Goal: Use online tool/utility: Utilize a website feature to perform a specific function

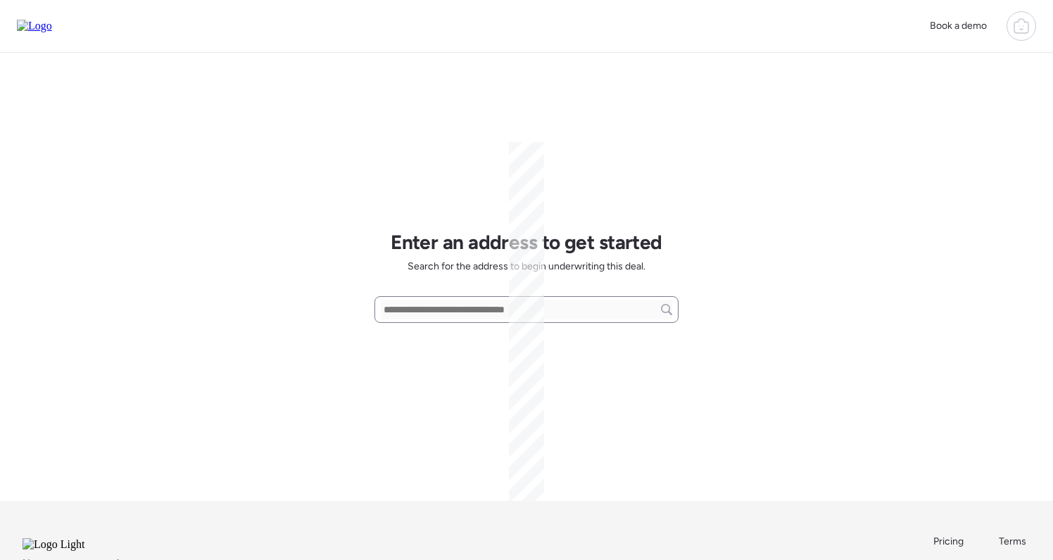
click at [460, 299] on div at bounding box center [526, 309] width 304 height 27
click at [447, 308] on input "text" at bounding box center [526, 310] width 291 height 20
paste input "**********"
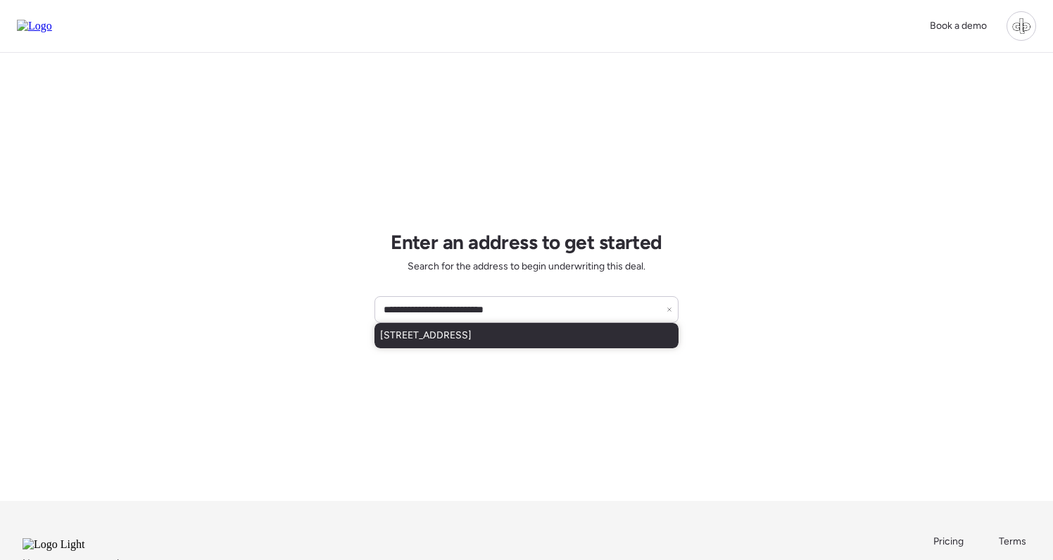
click at [608, 333] on div "[STREET_ADDRESS]" at bounding box center [526, 335] width 304 height 25
type input "**********"
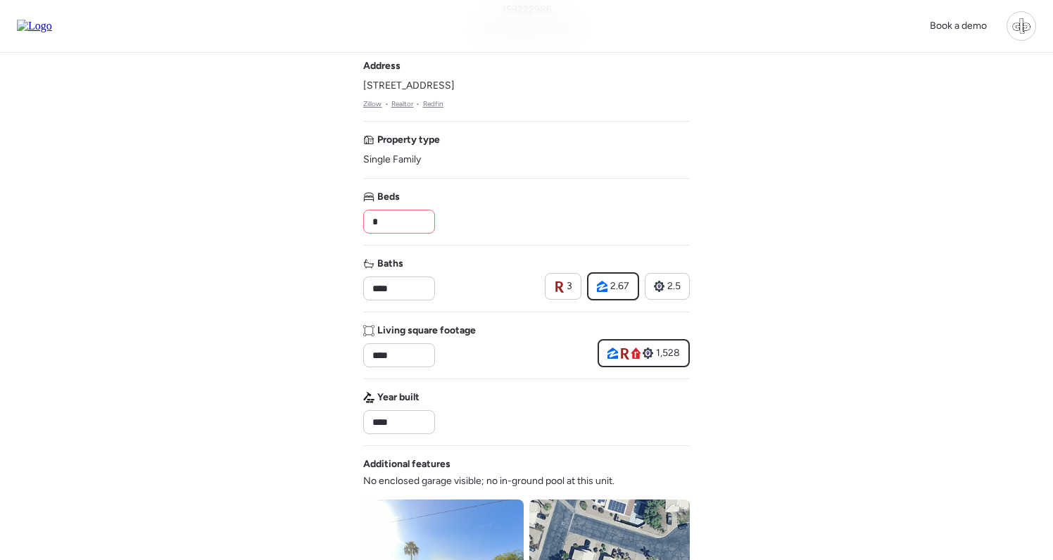
scroll to position [72, 0]
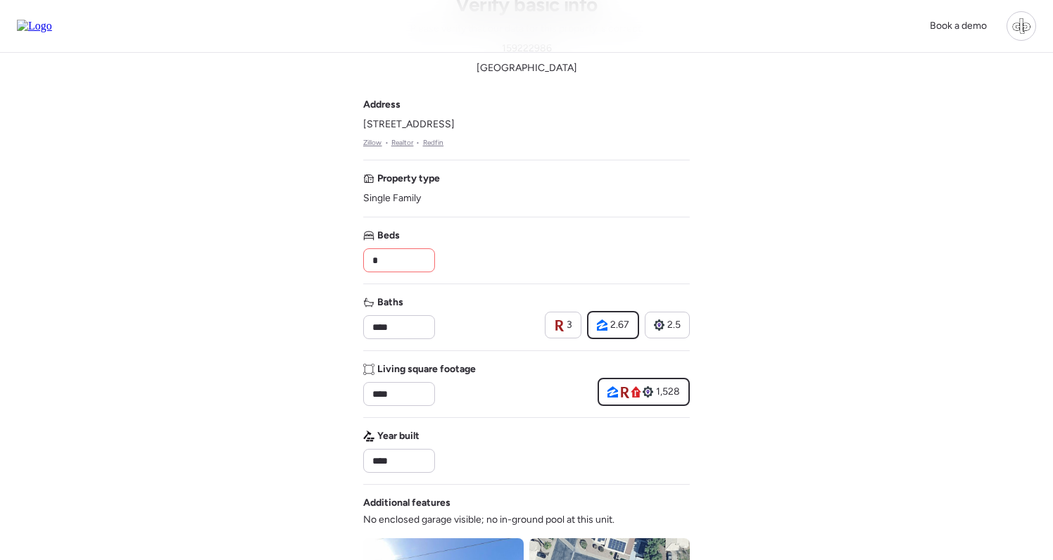
click at [370, 140] on link "Zillow" at bounding box center [372, 142] width 19 height 11
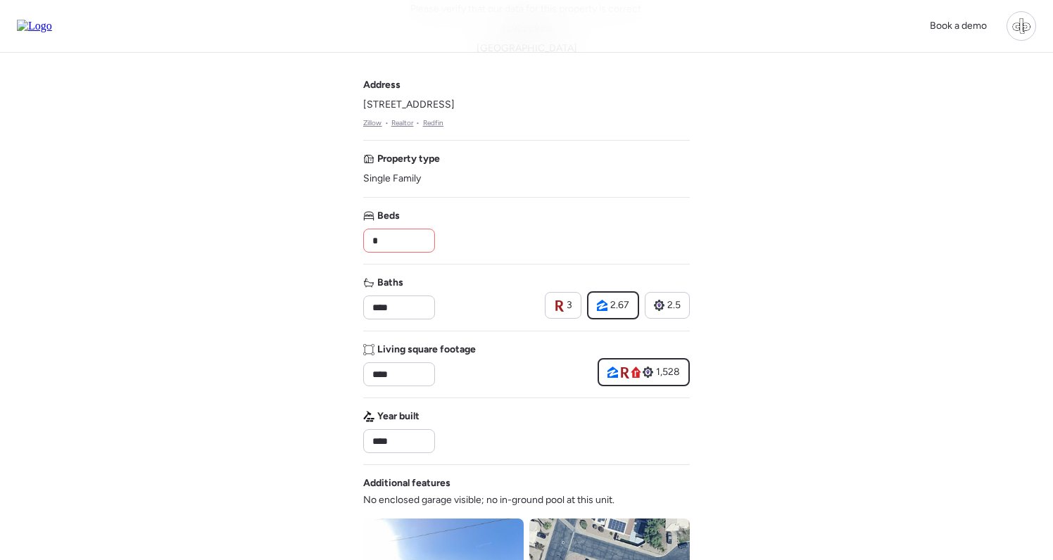
scroll to position [91, 0]
click at [401, 125] on link "Realtor" at bounding box center [402, 123] width 23 height 11
click at [432, 124] on link "Redfin" at bounding box center [433, 123] width 21 height 11
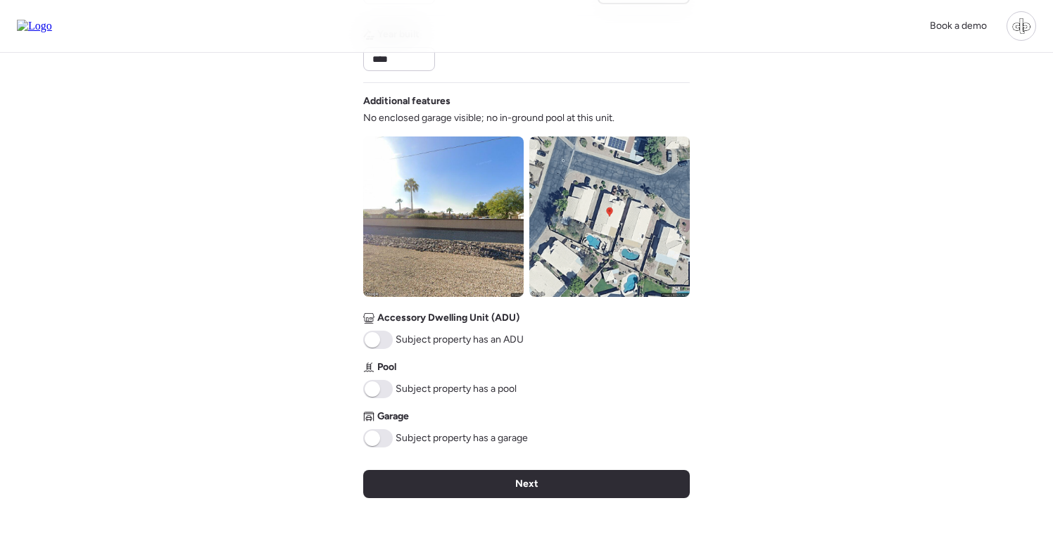
scroll to position [473, 0]
click at [620, 196] on img at bounding box center [609, 217] width 160 height 160
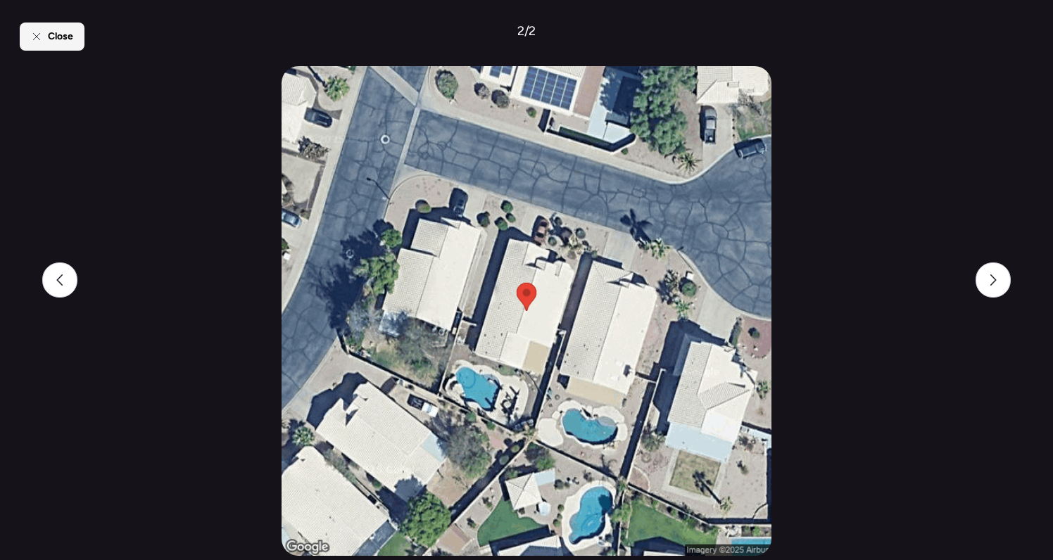
click at [53, 42] on span "Close" at bounding box center [60, 37] width 25 height 14
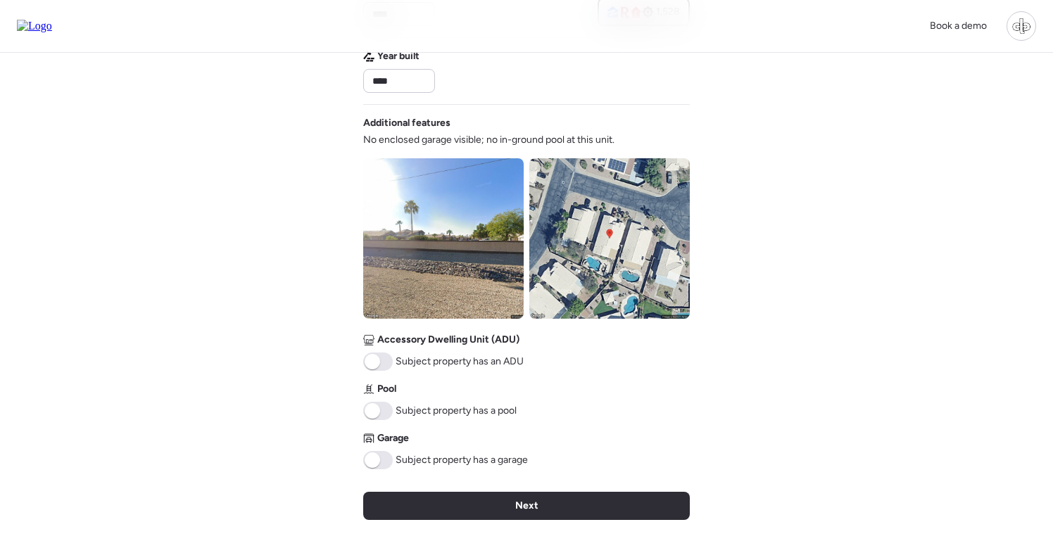
scroll to position [452, 0]
click at [52, 32] on img at bounding box center [34, 26] width 35 height 13
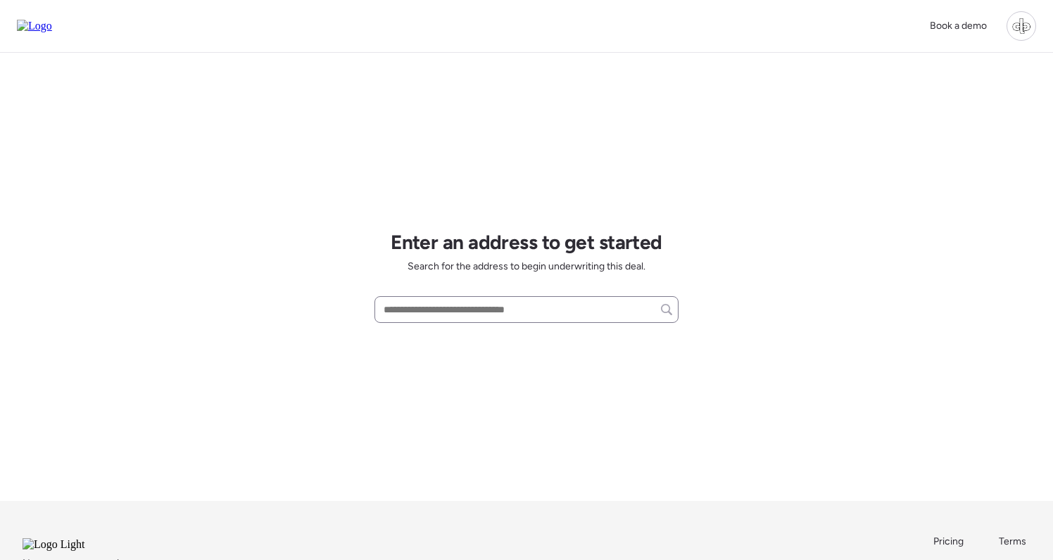
click at [502, 322] on div at bounding box center [526, 309] width 304 height 27
click at [505, 315] on input "text" at bounding box center [526, 310] width 291 height 20
paste input "**********"
type input "**********"
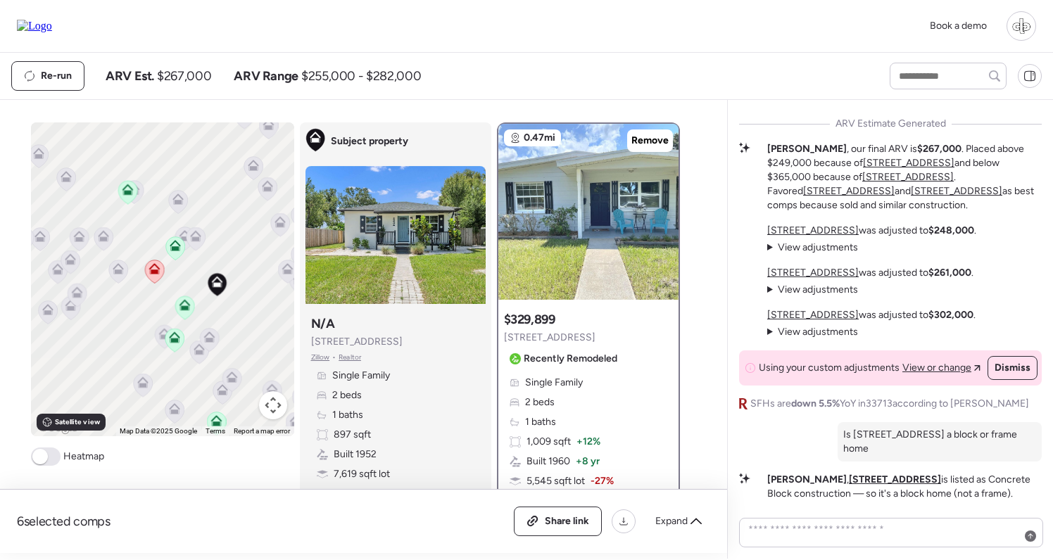
click at [29, 28] on img at bounding box center [34, 26] width 35 height 13
click at [483, 93] on div "Re-run ARV Est. $267,000 ARV Range $255,000 - $282,000" at bounding box center [526, 76] width 1053 height 46
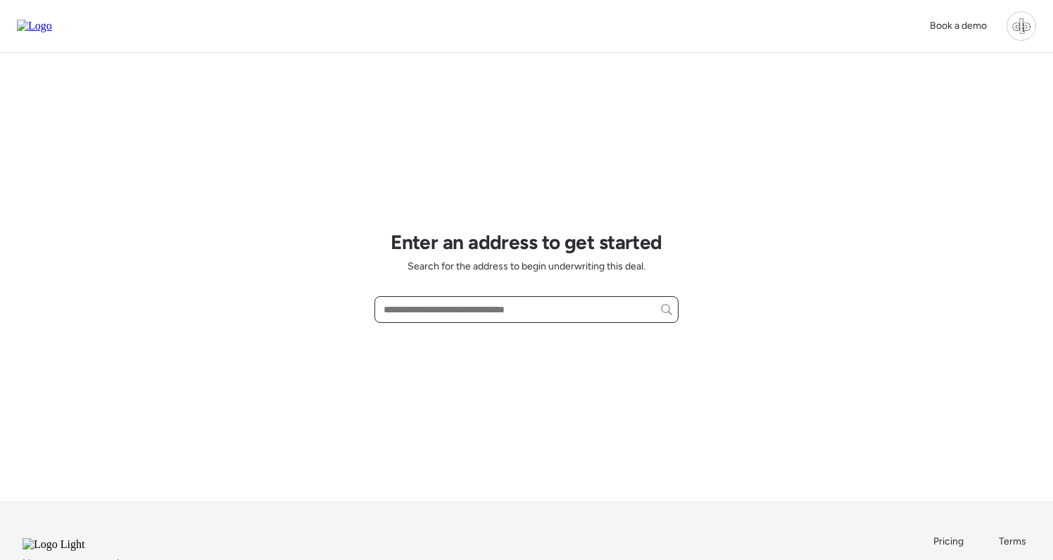
click at [527, 306] on input "text" at bounding box center [526, 310] width 291 height 20
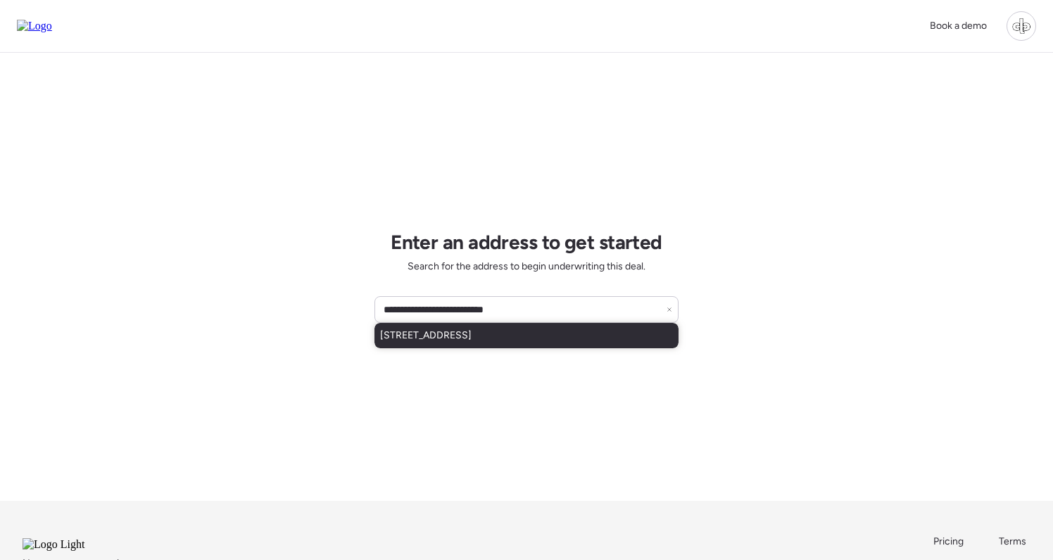
click at [609, 344] on div "[STREET_ADDRESS]" at bounding box center [526, 335] width 304 height 25
type input "**********"
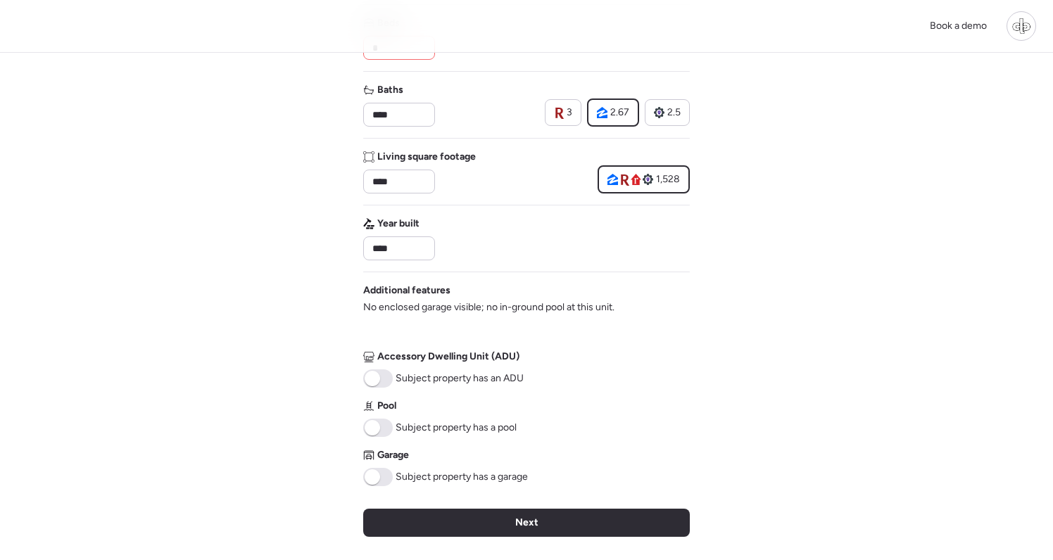
scroll to position [295, 0]
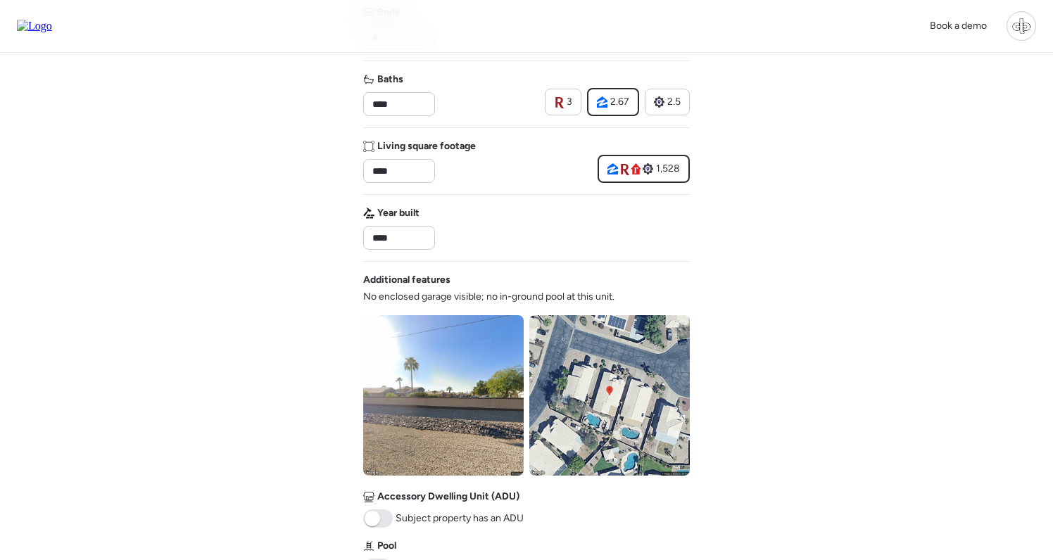
click at [612, 382] on img at bounding box center [609, 395] width 160 height 160
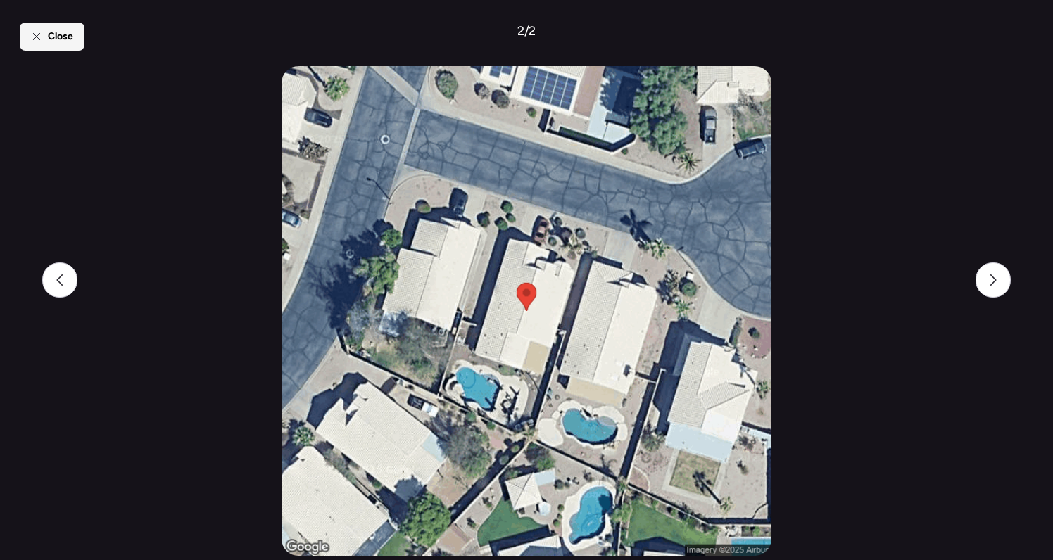
click at [58, 31] on span "Close" at bounding box center [60, 37] width 25 height 14
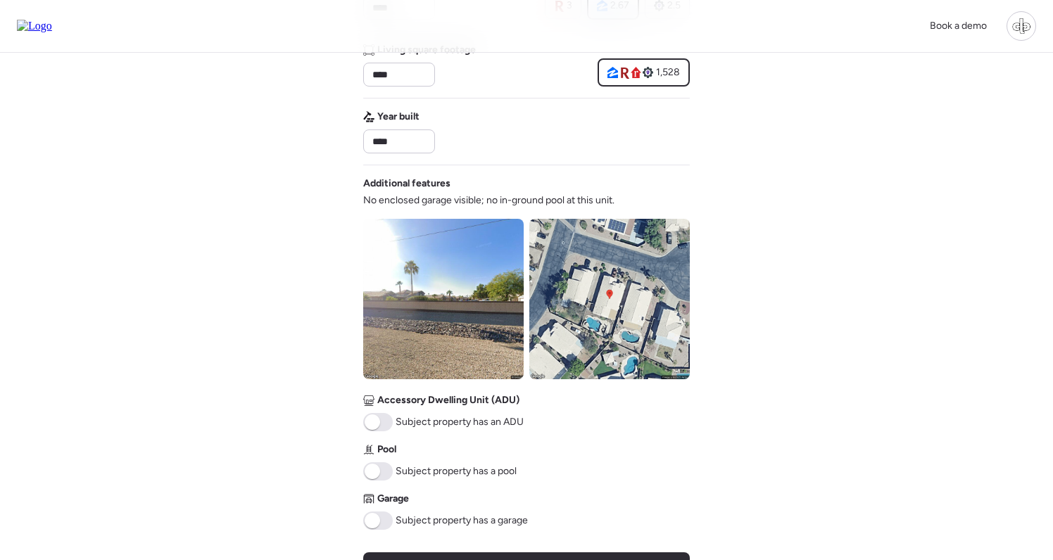
scroll to position [400, 0]
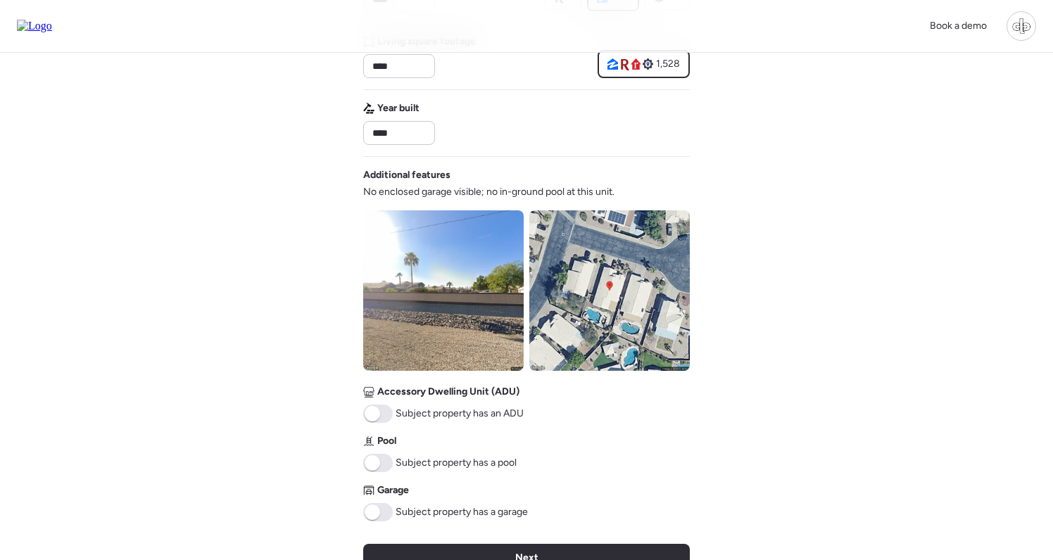
click at [653, 329] on img at bounding box center [609, 290] width 160 height 160
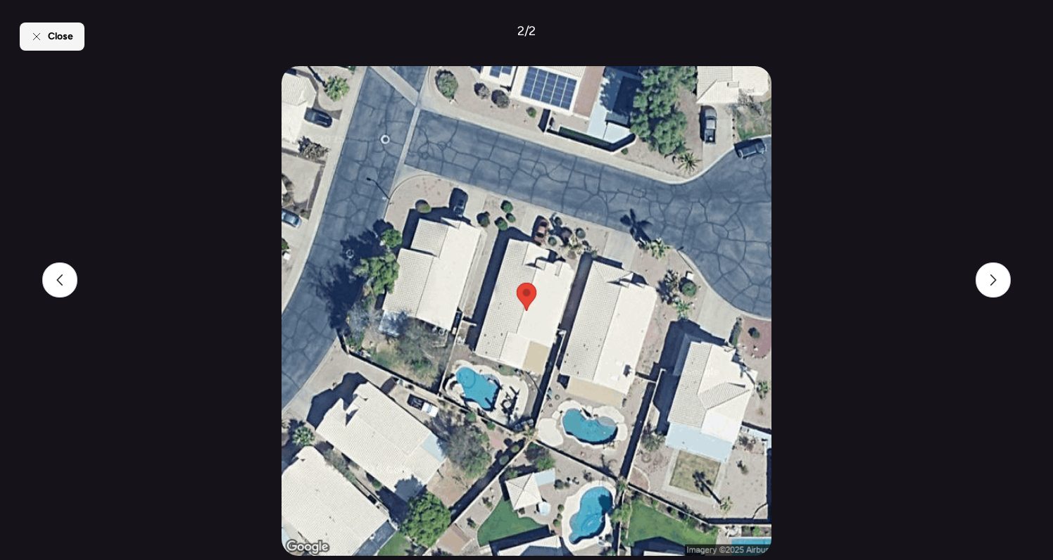
click at [52, 36] on span "Close" at bounding box center [60, 37] width 25 height 14
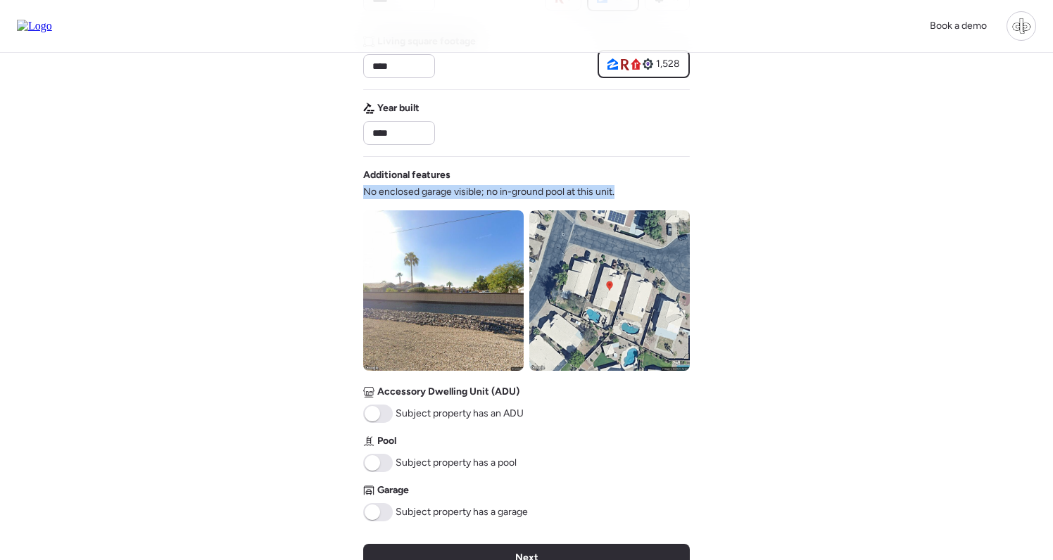
drag, startPoint x: 363, startPoint y: 191, endPoint x: 629, endPoint y: 189, distance: 266.1
click at [629, 189] on div "Additional features No enclosed garage visible; no in-ground pool at this unit.…" at bounding box center [526, 344] width 327 height 353
copy span "No enclosed garage visible; no in-ground pool at this unit."
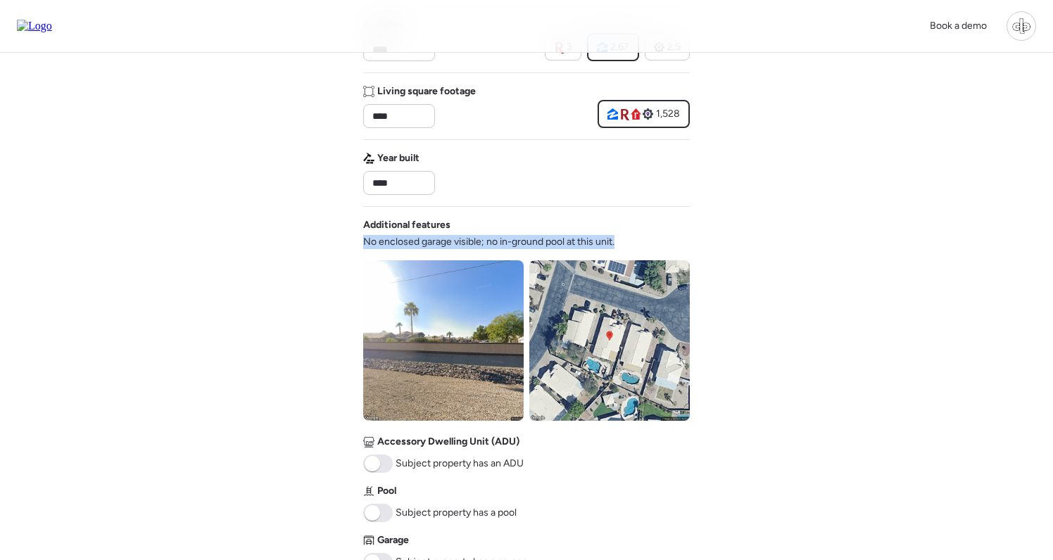
scroll to position [398, 0]
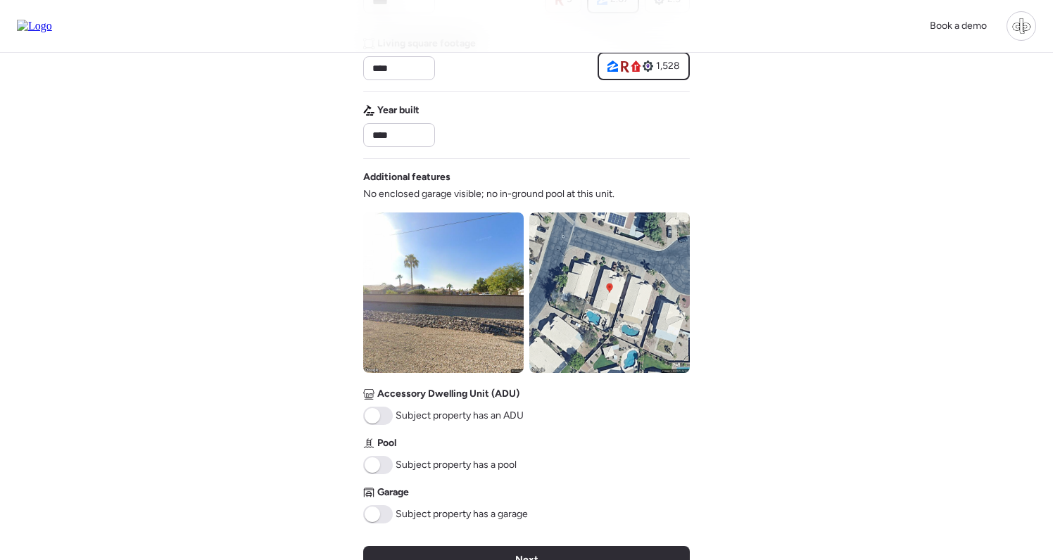
click at [609, 282] on img at bounding box center [609, 293] width 160 height 160
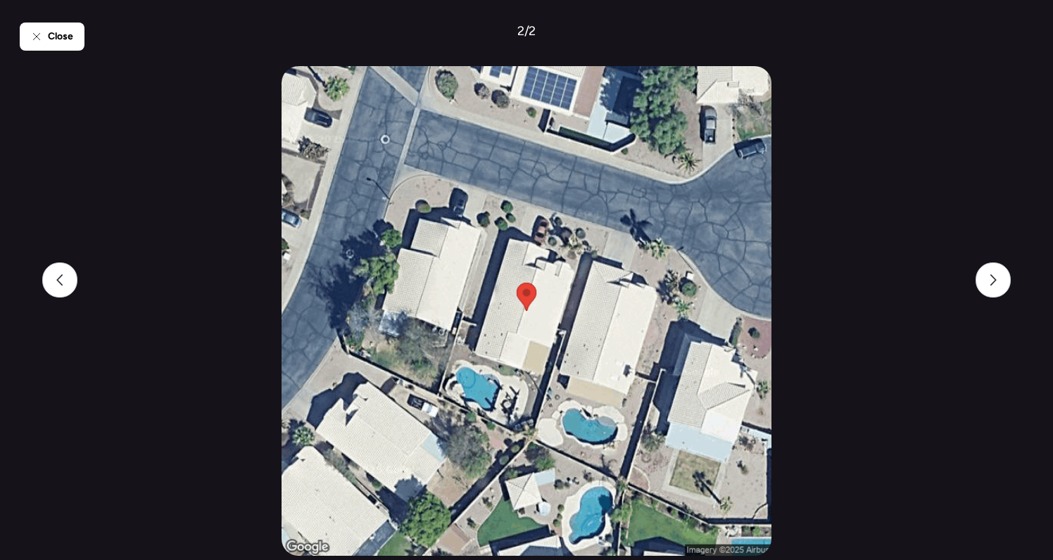
drag, startPoint x: 57, startPoint y: 38, endPoint x: 151, endPoint y: 46, distance: 94.0
click at [57, 38] on span "Close" at bounding box center [60, 37] width 25 height 14
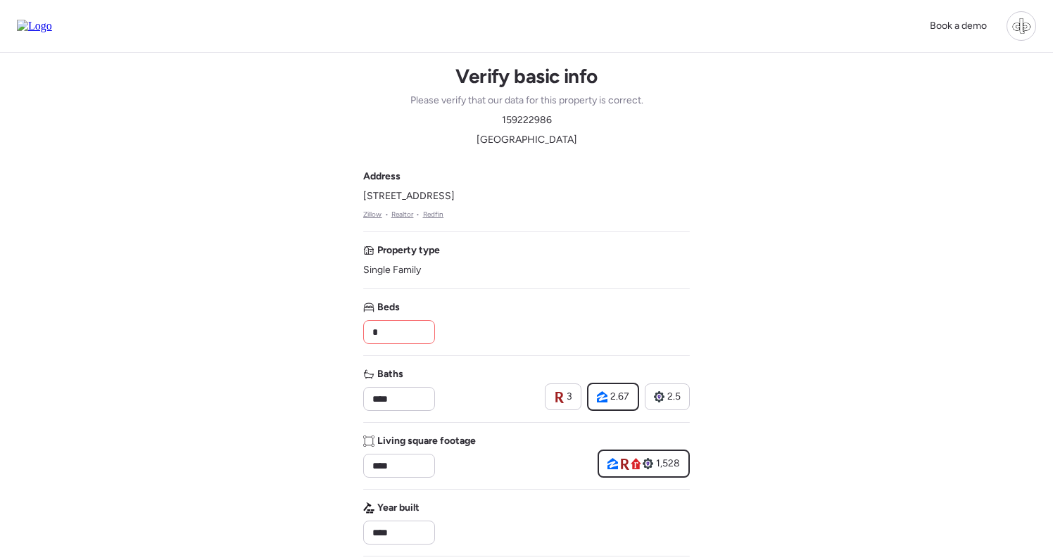
scroll to position [0, 0]
drag, startPoint x: 362, startPoint y: 196, endPoint x: 584, endPoint y: 199, distance: 221.8
copy span "[STREET_ADDRESS]"
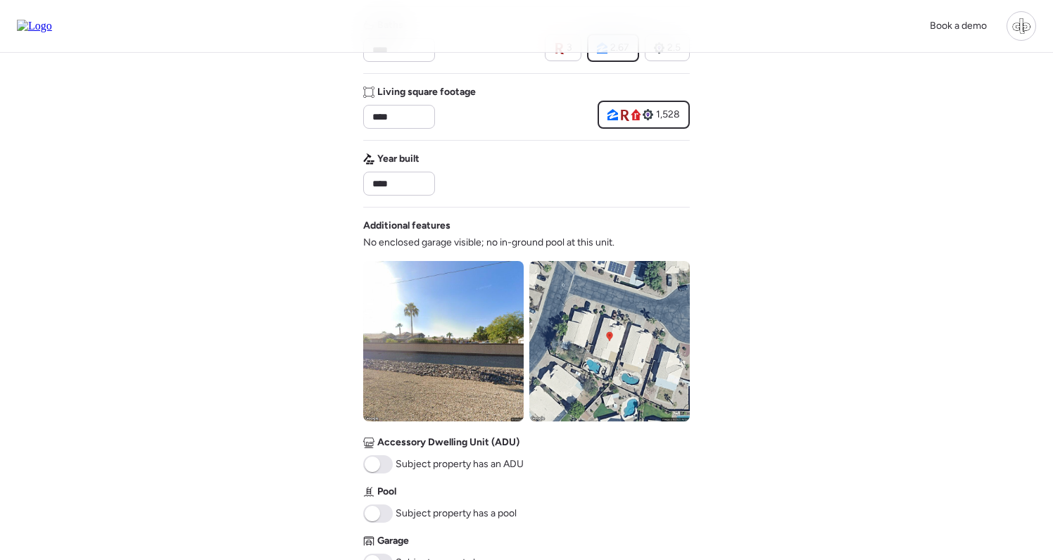
scroll to position [510, 0]
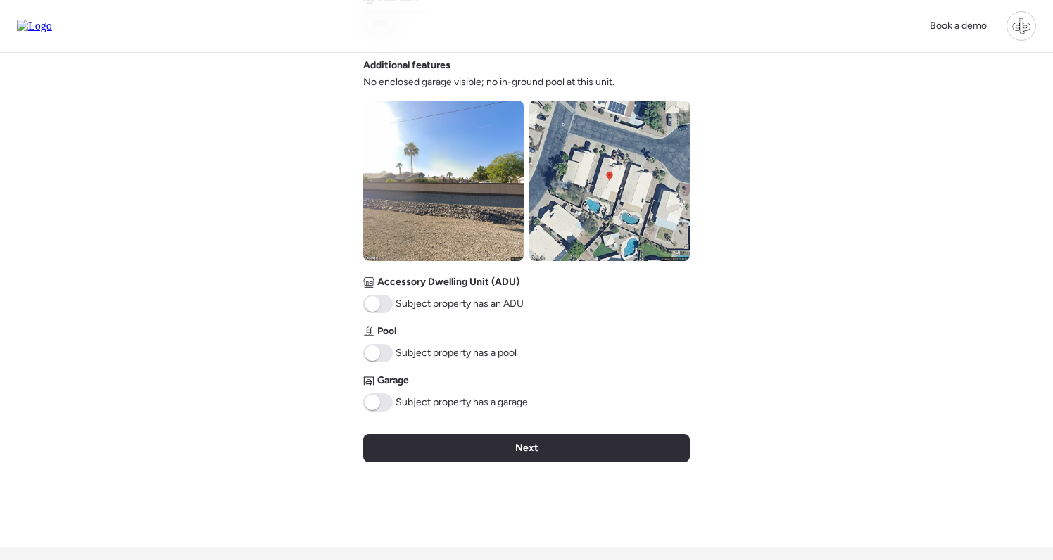
click at [629, 220] on img at bounding box center [609, 181] width 160 height 160
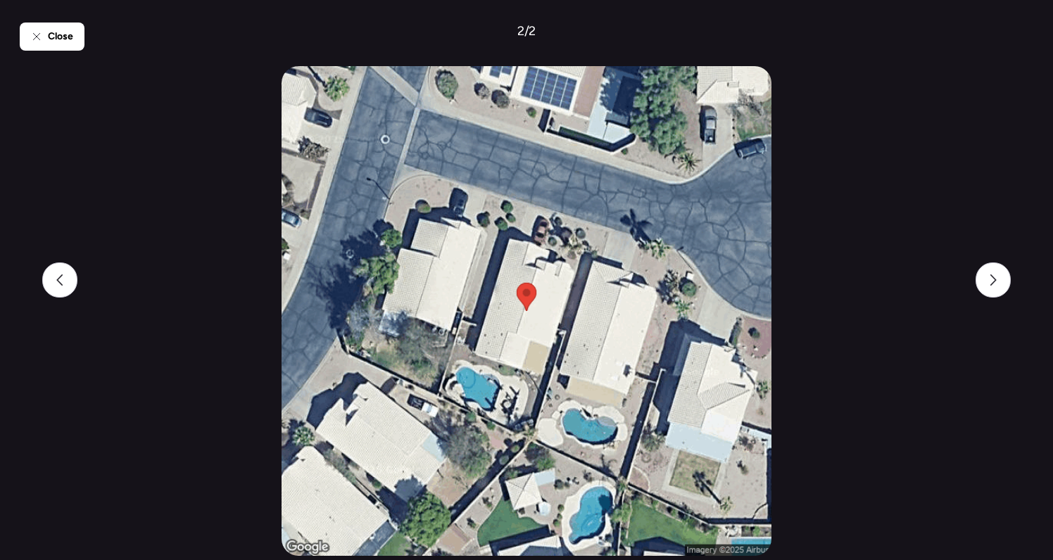
scroll to position [670, 0]
click at [505, 403] on img at bounding box center [527, 311] width 490 height 490
drag, startPoint x: 65, startPoint y: 34, endPoint x: 153, endPoint y: 43, distance: 89.1
click at [65, 34] on span "Close" at bounding box center [60, 37] width 25 height 14
